Goal: Find specific page/section: Find specific page/section

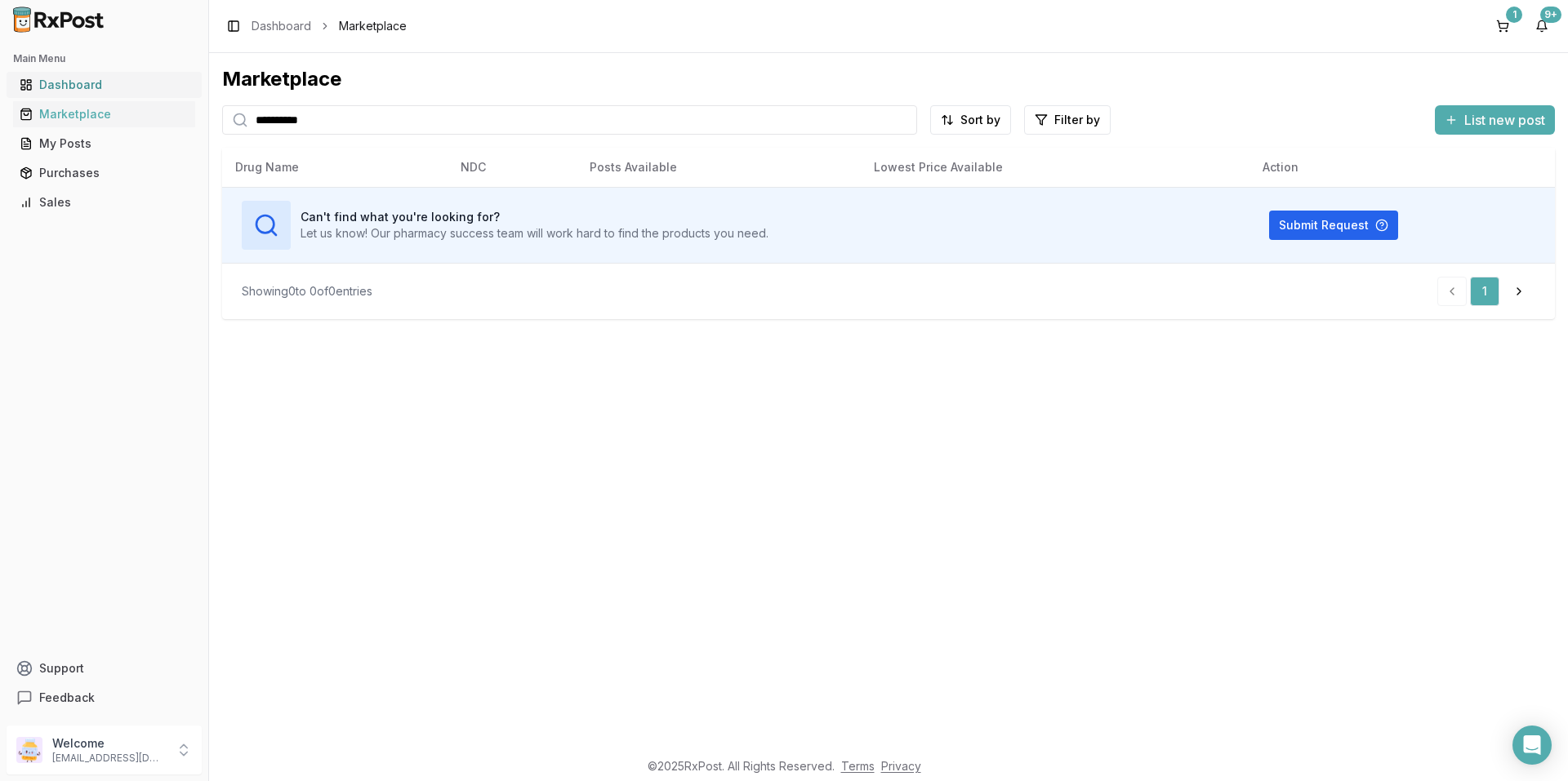
click at [79, 86] on div "Dashboard" at bounding box center [105, 85] width 169 height 16
click at [87, 84] on div "Dashboard" at bounding box center [105, 85] width 169 height 16
click at [88, 84] on div "Dashboard" at bounding box center [105, 85] width 169 height 16
click at [20, 26] on img at bounding box center [59, 19] width 105 height 26
click at [27, 59] on h2 "Main Menu" at bounding box center [104, 59] width 182 height 13
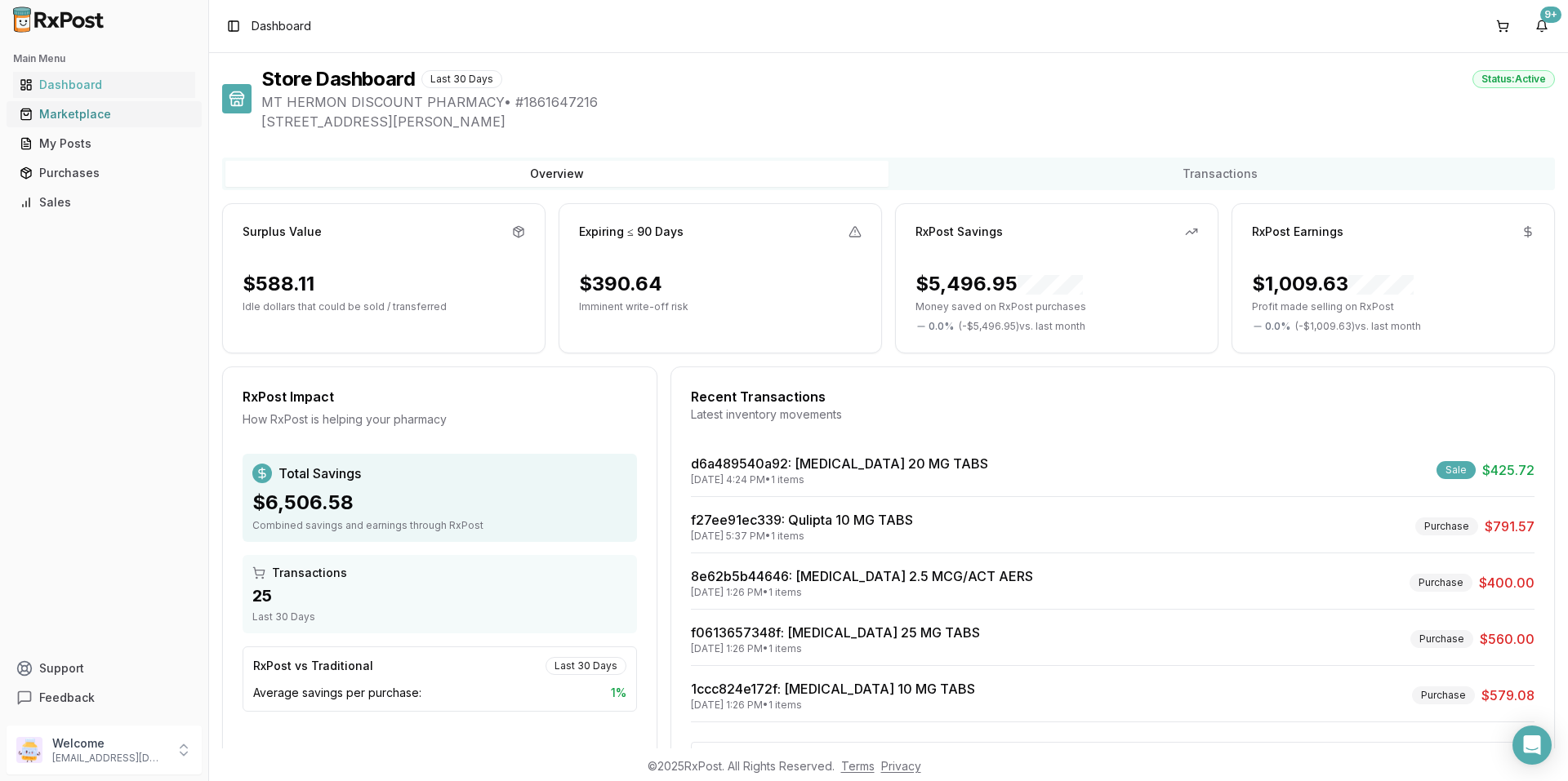
click at [67, 115] on div "Marketplace" at bounding box center [105, 114] width 169 height 16
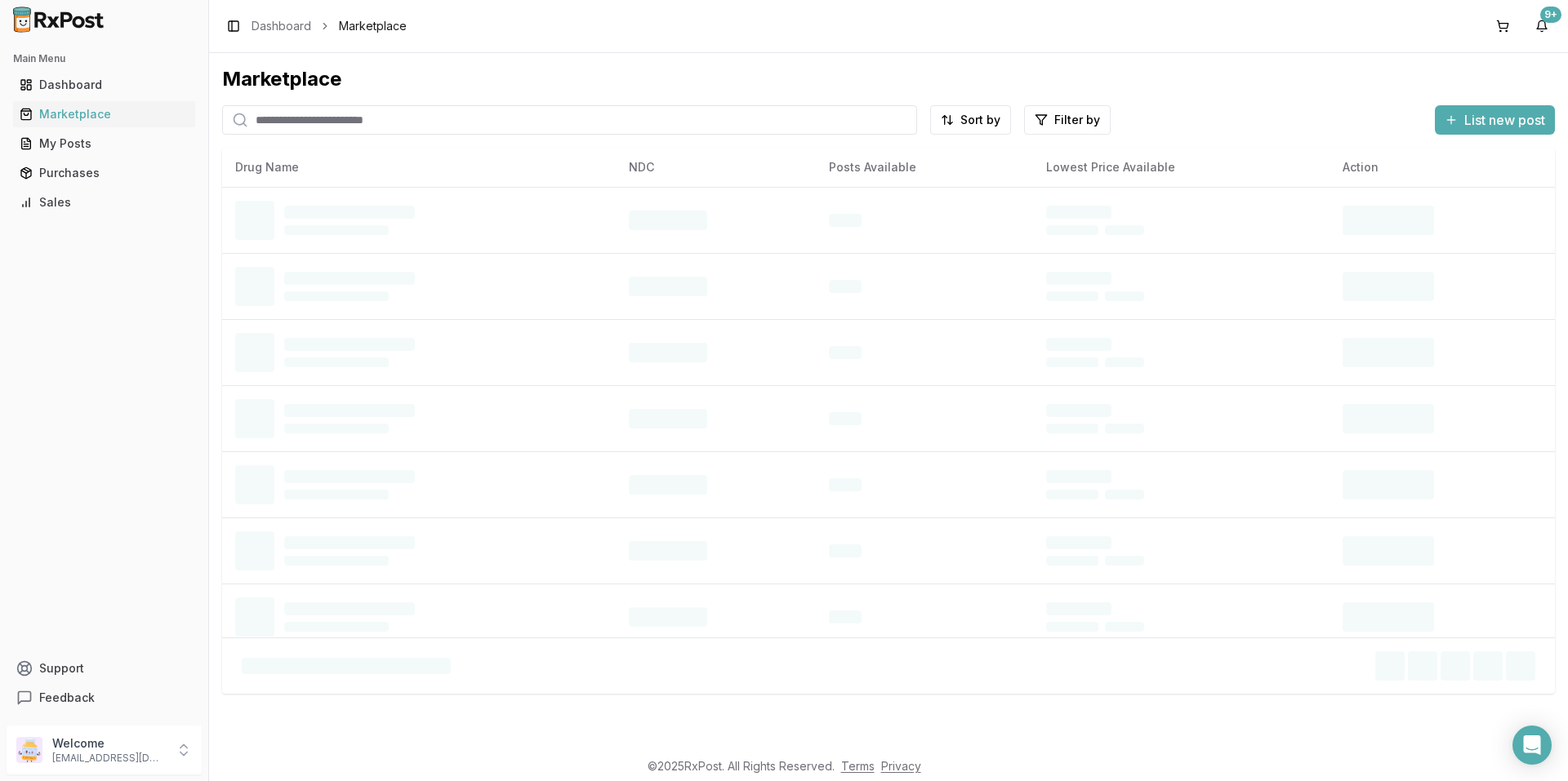
click at [352, 114] on input "search" at bounding box center [569, 120] width 695 height 29
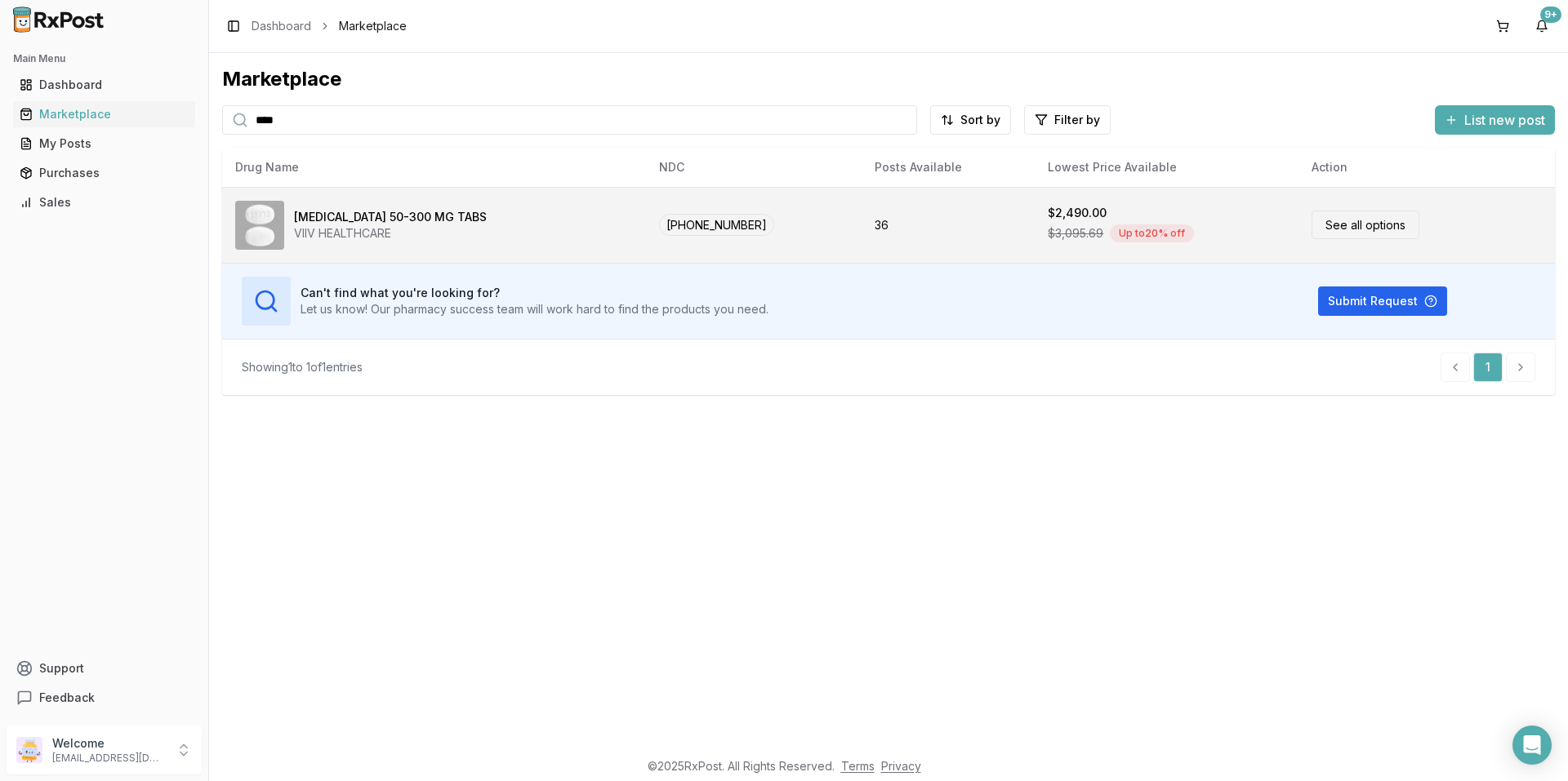
type input "****"
click at [363, 221] on div "[MEDICAL_DATA] 50-300 MG TABS" at bounding box center [390, 217] width 193 height 16
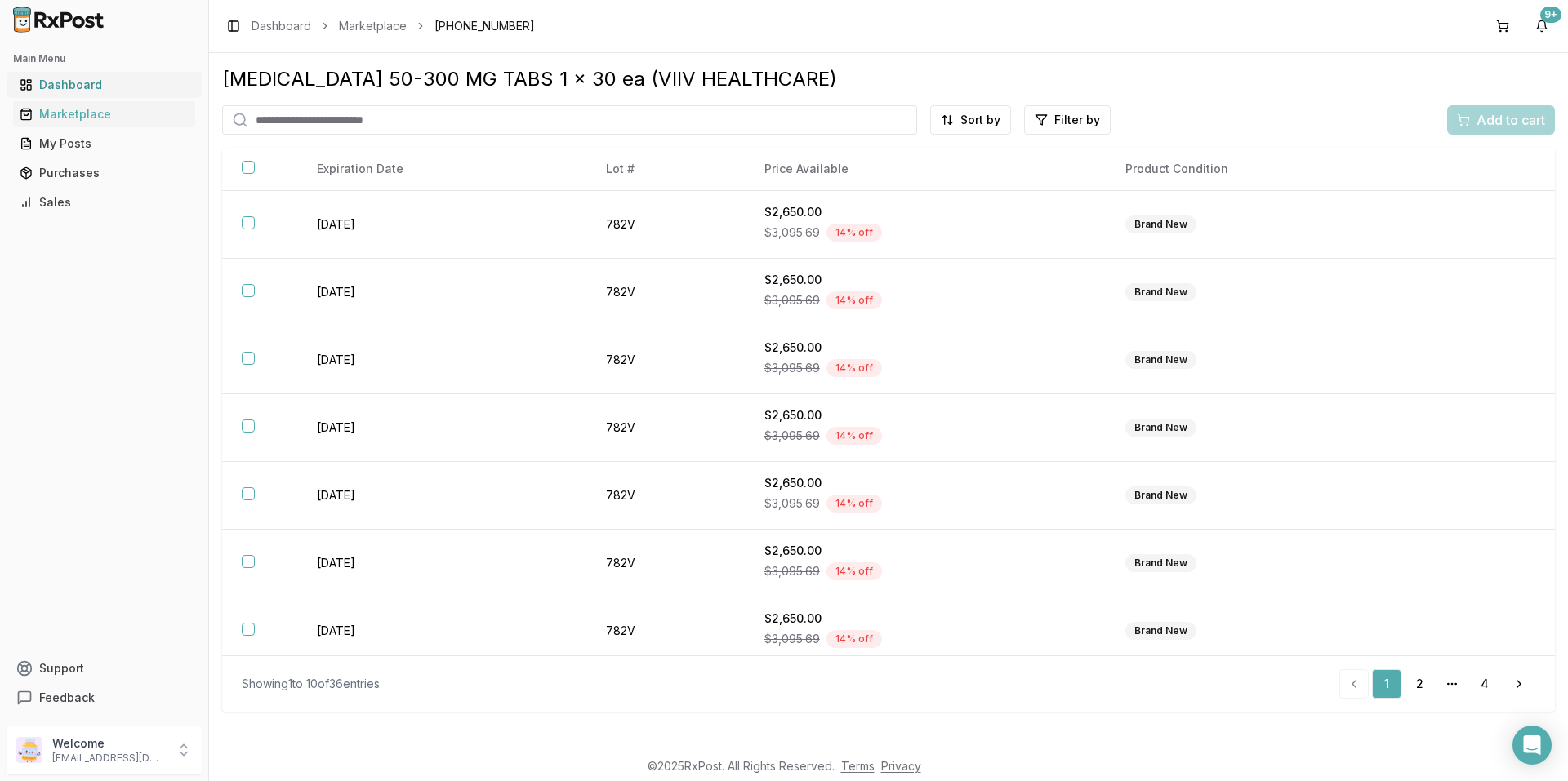
click at [86, 89] on div "Dashboard" at bounding box center [105, 85] width 169 height 16
click at [92, 119] on div "Marketplace" at bounding box center [105, 114] width 169 height 16
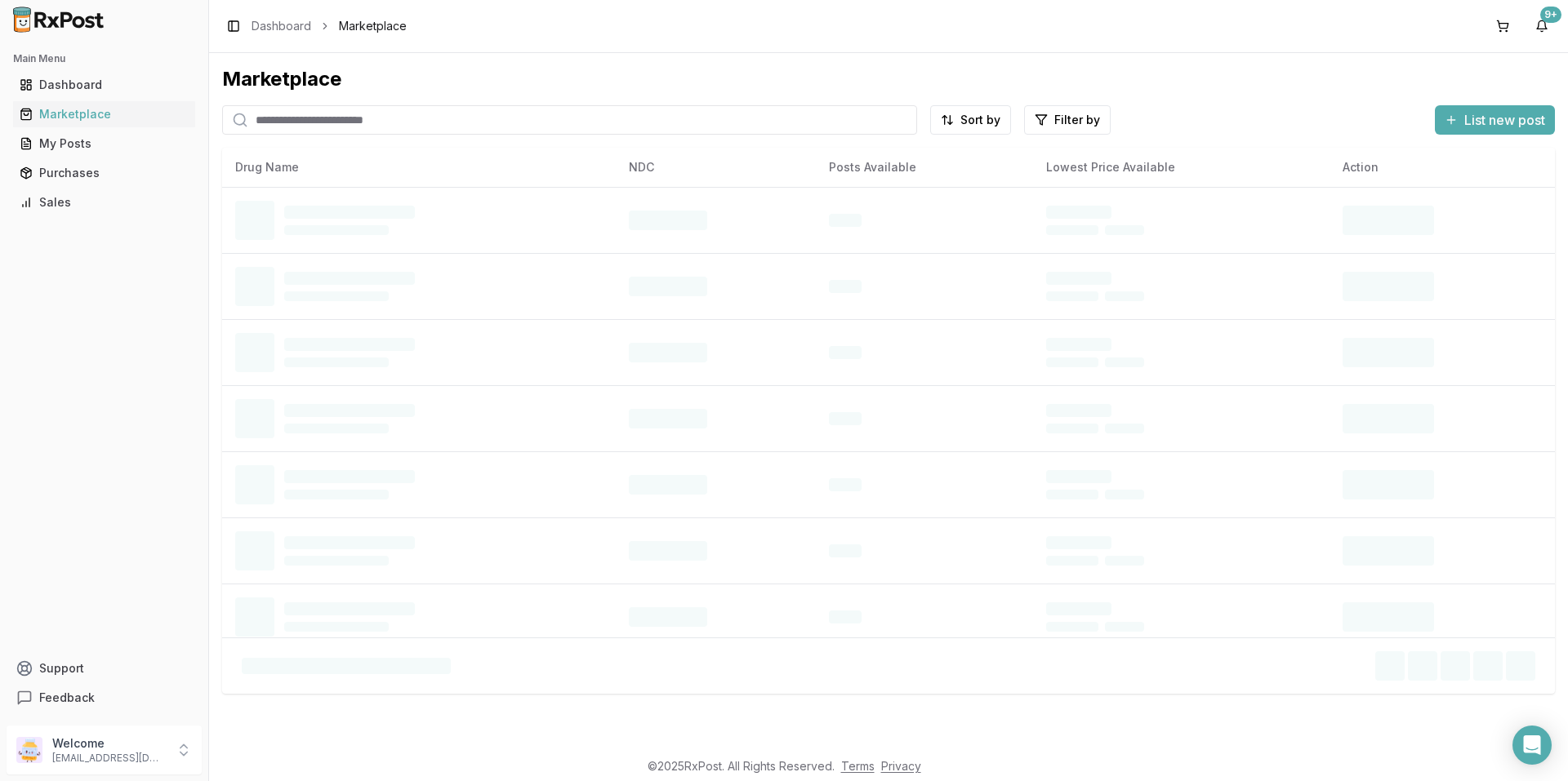
click at [435, 124] on input "search" at bounding box center [569, 120] width 695 height 29
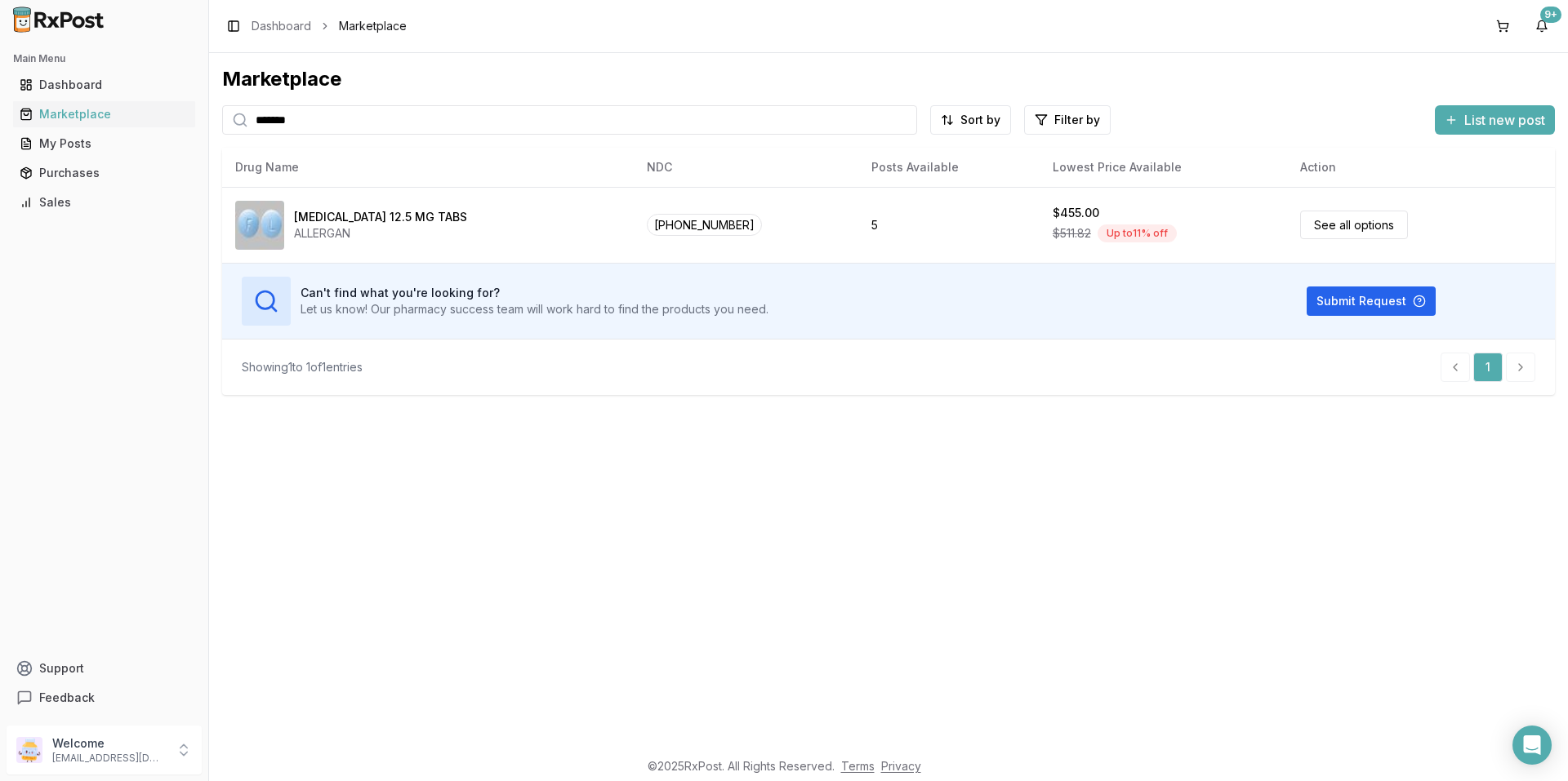
type input "*******"
